Goal: Check status

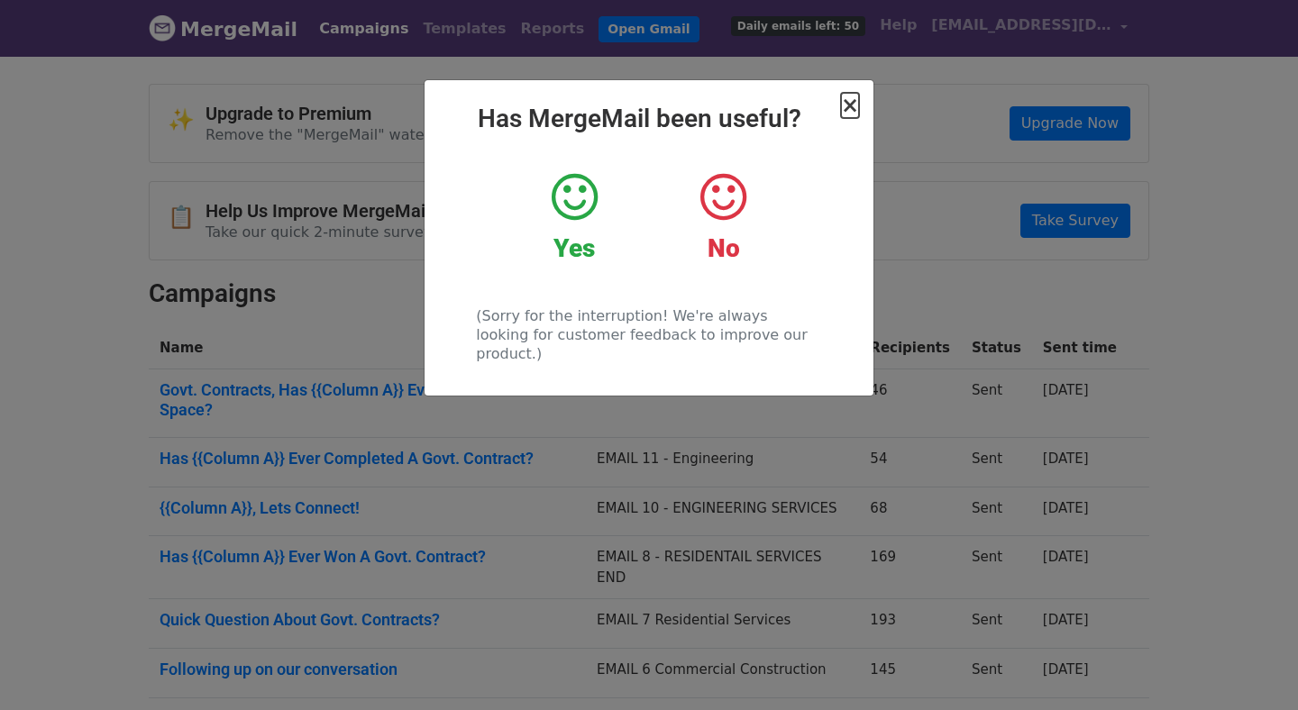
click at [850, 98] on span "×" at bounding box center [850, 105] width 18 height 25
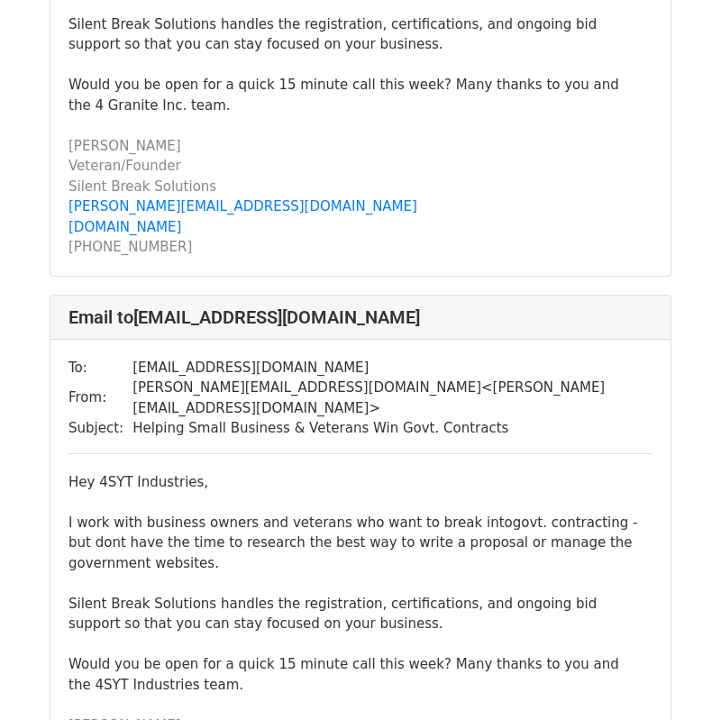
scroll to position [416, 0]
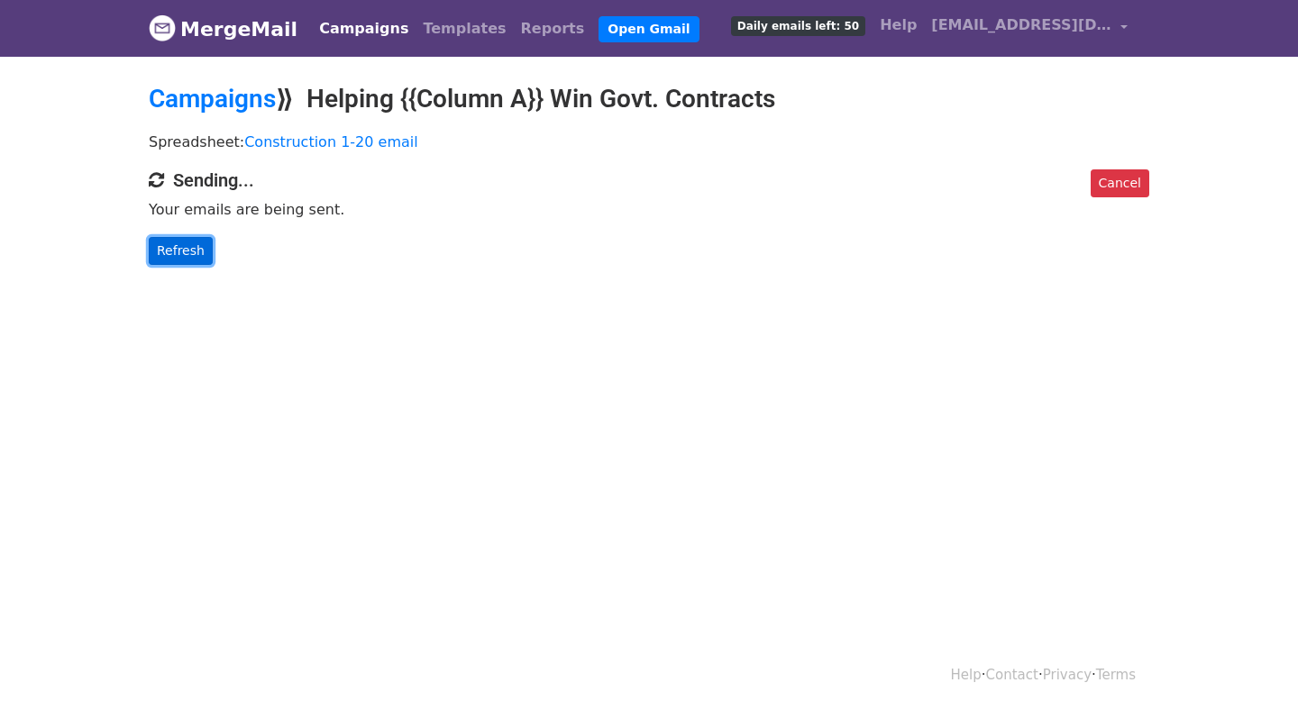
click at [201, 252] on link "Refresh" at bounding box center [181, 251] width 64 height 28
